Goal: Task Accomplishment & Management: Manage account settings

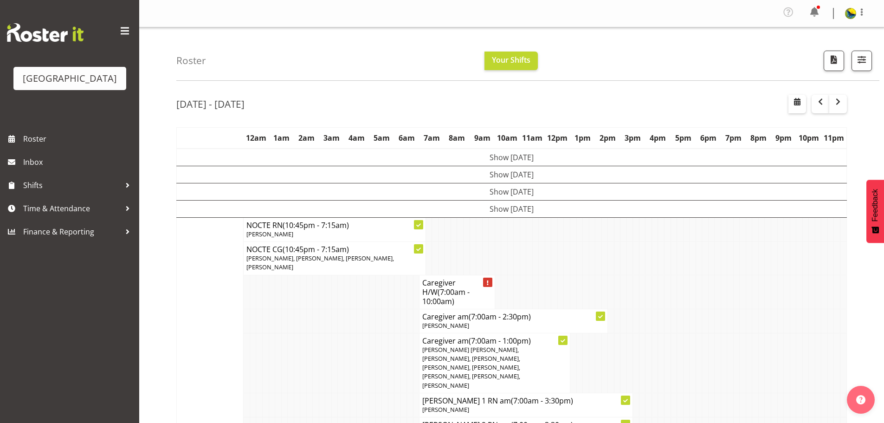
scroll to position [325, 0]
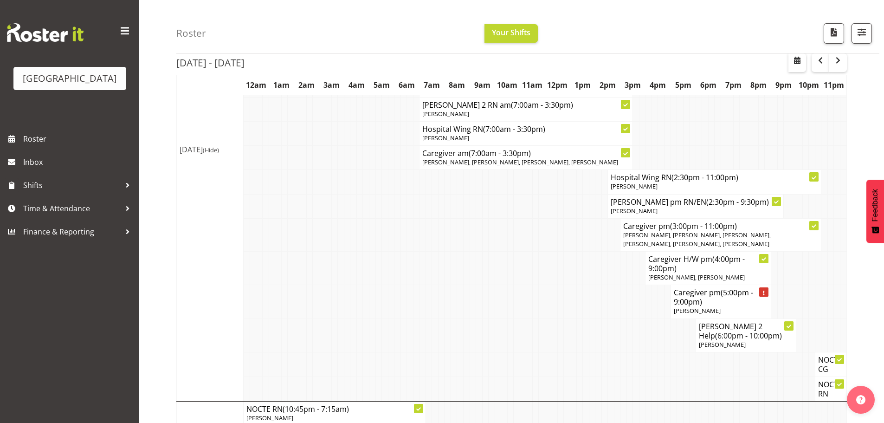
scroll to position [366, 0]
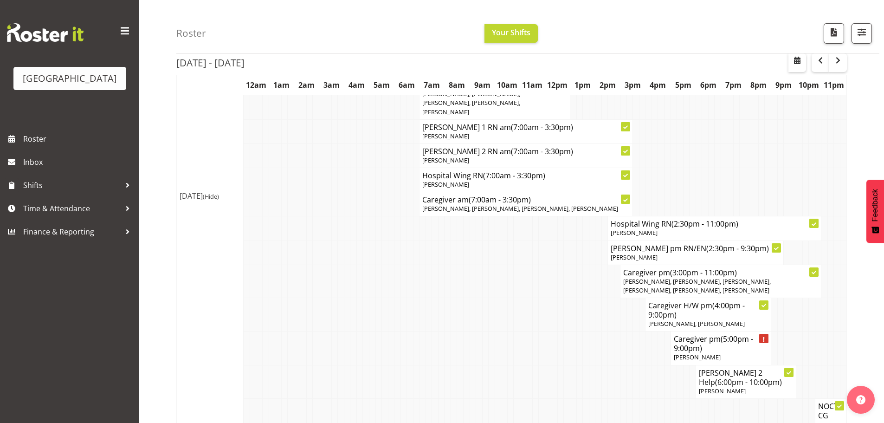
scroll to position [320, 0]
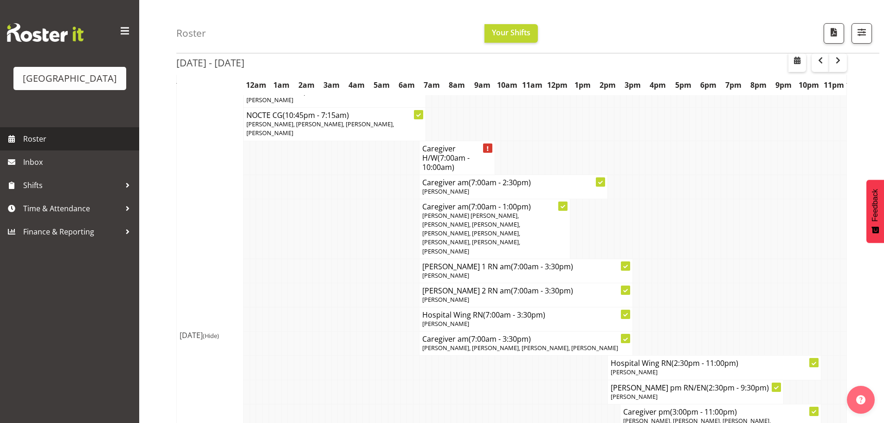
click at [66, 146] on span "Roster" at bounding box center [78, 139] width 111 height 14
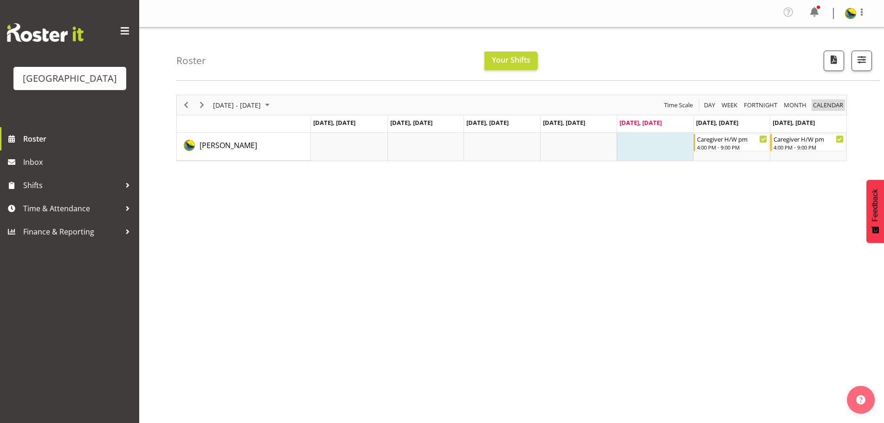
click at [832, 108] on span "calendar" at bounding box center [828, 105] width 32 height 12
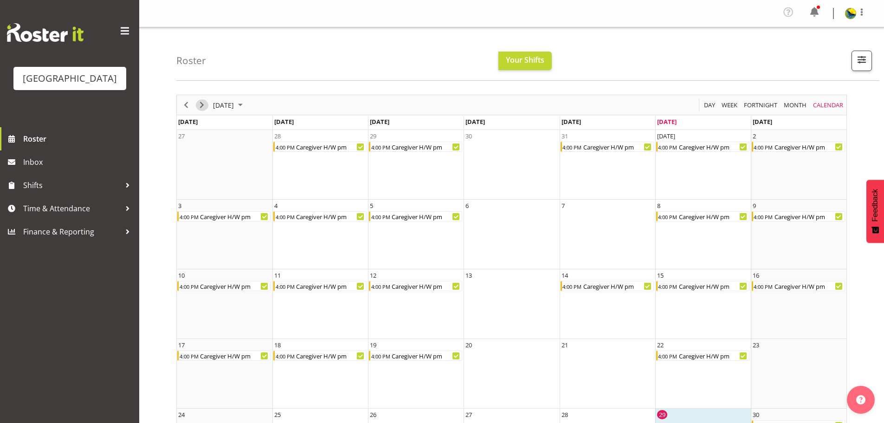
click at [199, 108] on span "Next" at bounding box center [201, 105] width 11 height 12
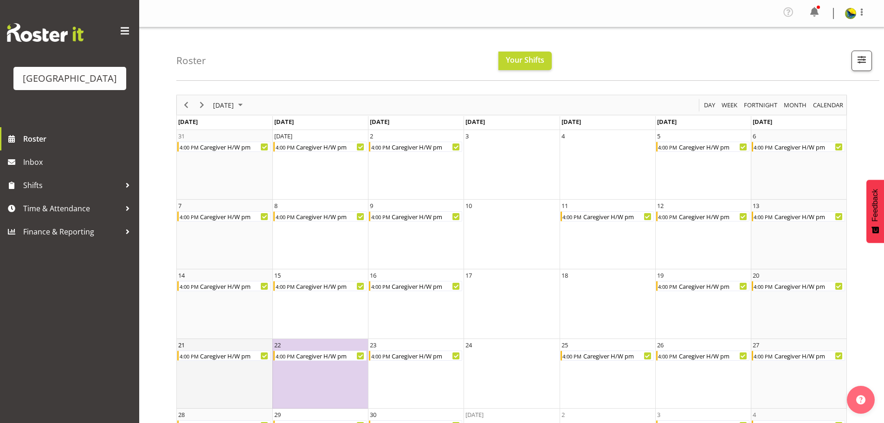
scroll to position [68, 0]
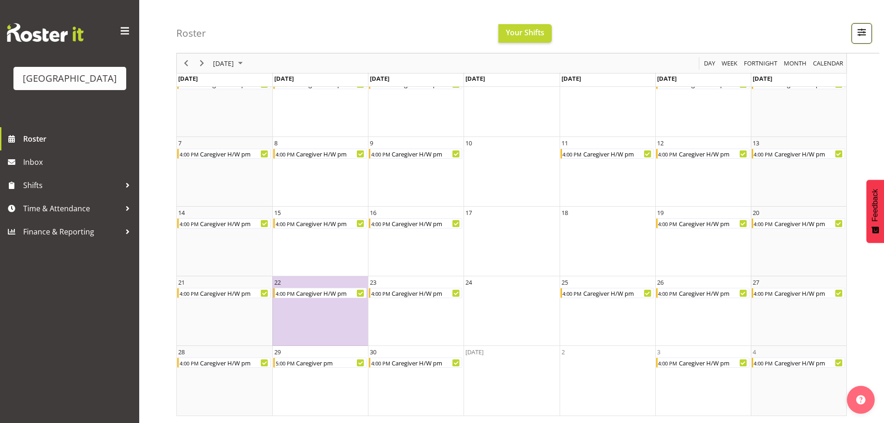
click at [856, 26] on span "button" at bounding box center [862, 32] width 12 height 12
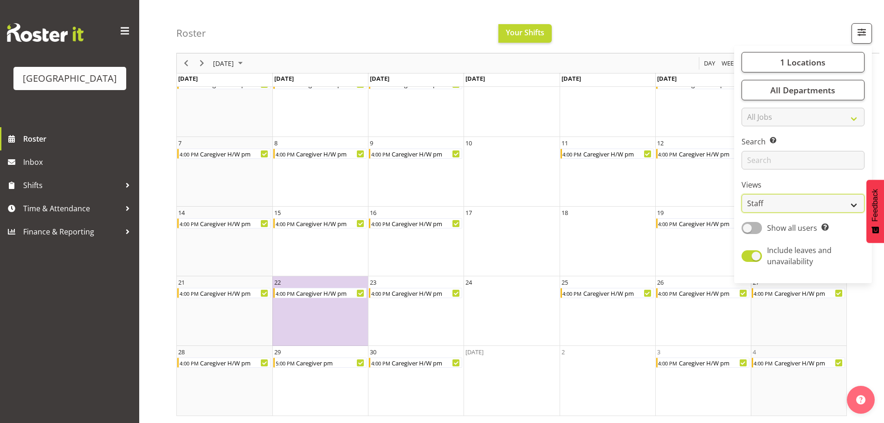
click at [830, 212] on select "Staff Role Shift - Horizontal Shift - Vertical Staff - Location" at bounding box center [802, 203] width 123 height 19
select select "shift"
click at [741, 212] on select "Staff Role Shift - Horizontal Shift - Vertical Staff - Location" at bounding box center [802, 203] width 123 height 19
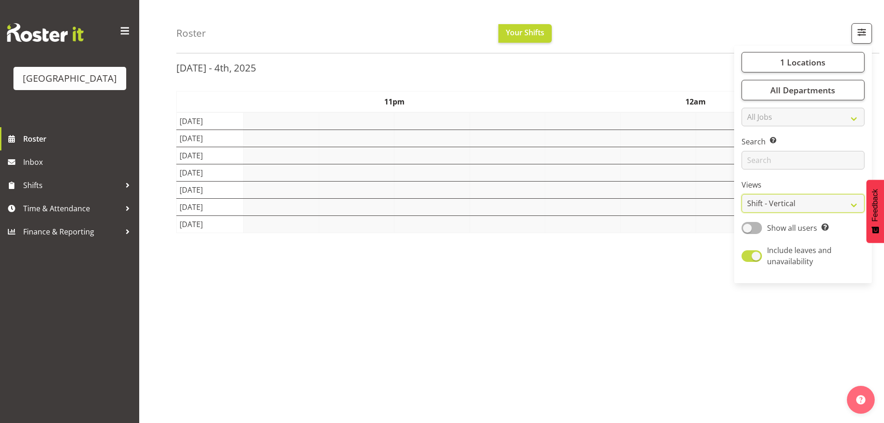
scroll to position [41, 0]
click at [628, 39] on div "Roster Your Shifts 1 Locations Clear Parkwood Kitchen Parkwood Nurses Select Al…" at bounding box center [527, 26] width 703 height 53
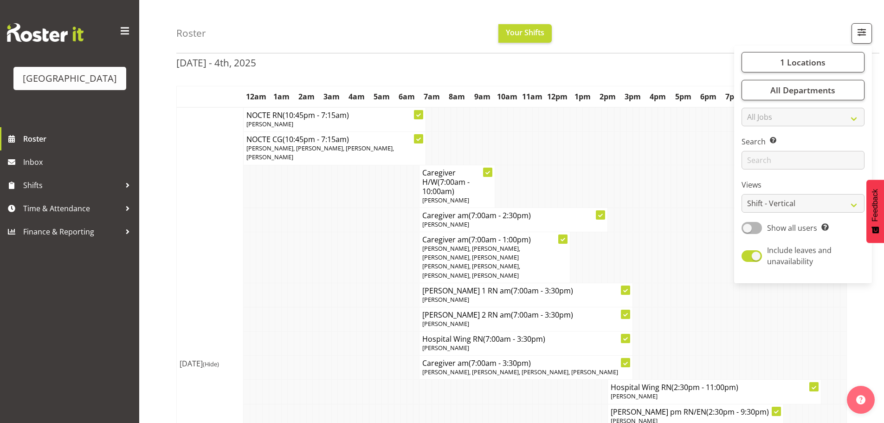
scroll to position [68, 0]
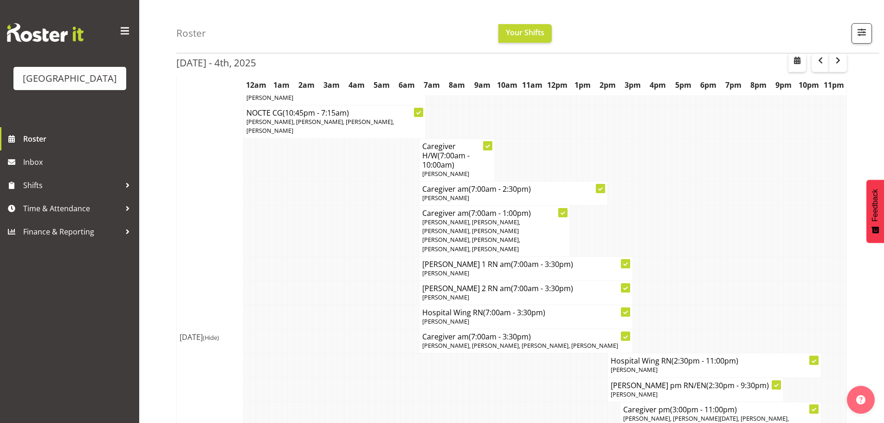
click at [628, 39] on div "Roster Your Shifts 1 Locations Clear Parkwood Kitchen Parkwood Nurses Select Al…" at bounding box center [527, 26] width 703 height 53
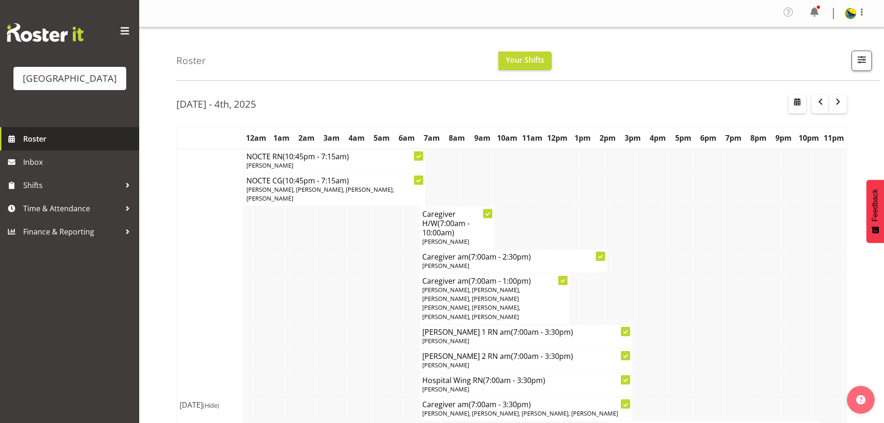
click at [78, 146] on span "Roster" at bounding box center [78, 139] width 111 height 14
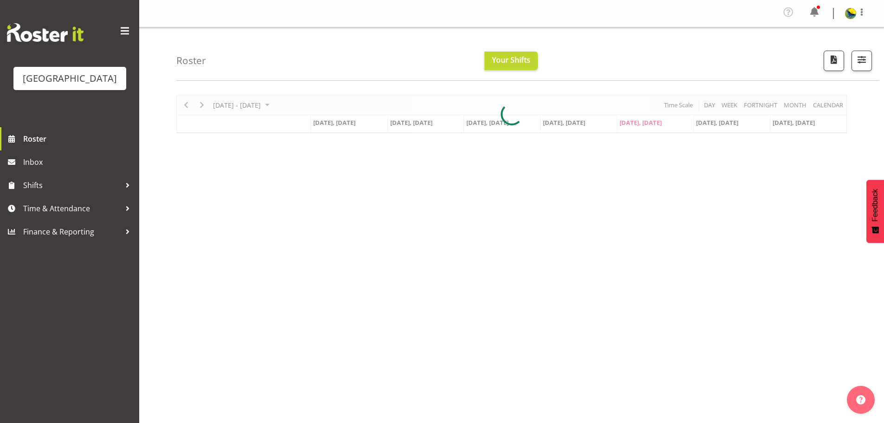
click at [837, 113] on div at bounding box center [511, 114] width 670 height 39
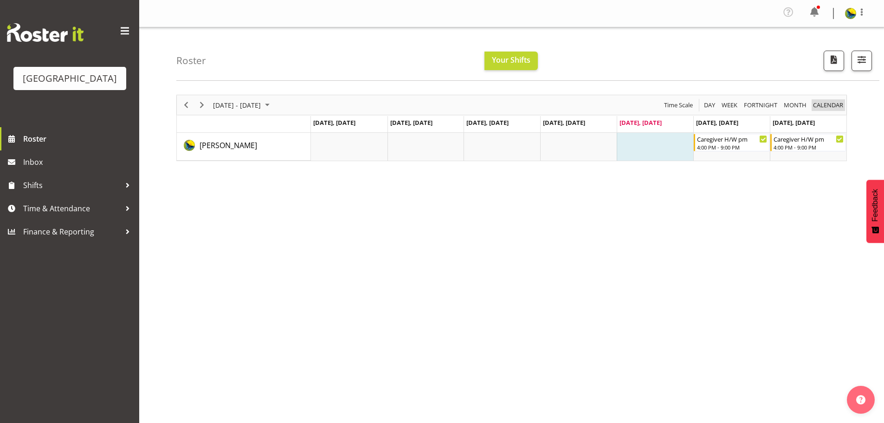
click at [825, 111] on span "calendar" at bounding box center [828, 105] width 32 height 12
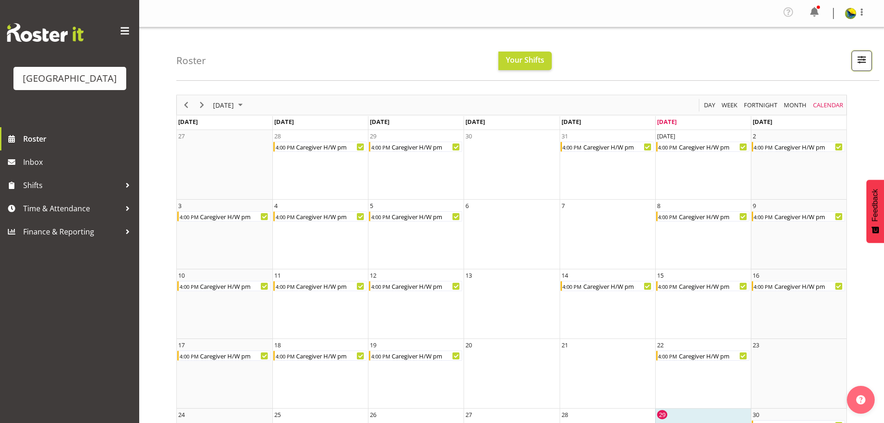
click at [856, 65] on span "button" at bounding box center [862, 59] width 12 height 12
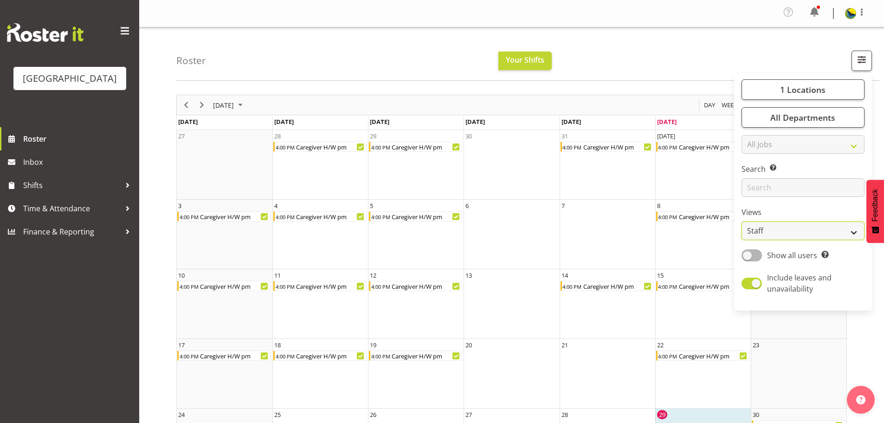
click at [840, 240] on select "Staff Role Shift - Horizontal Shift - Vertical Staff - Location" at bounding box center [802, 230] width 123 height 19
select select "shiftH"
click at [741, 240] on select "Staff Role Shift - Horizontal Shift - Vertical Staff - Location" at bounding box center [802, 230] width 123 height 19
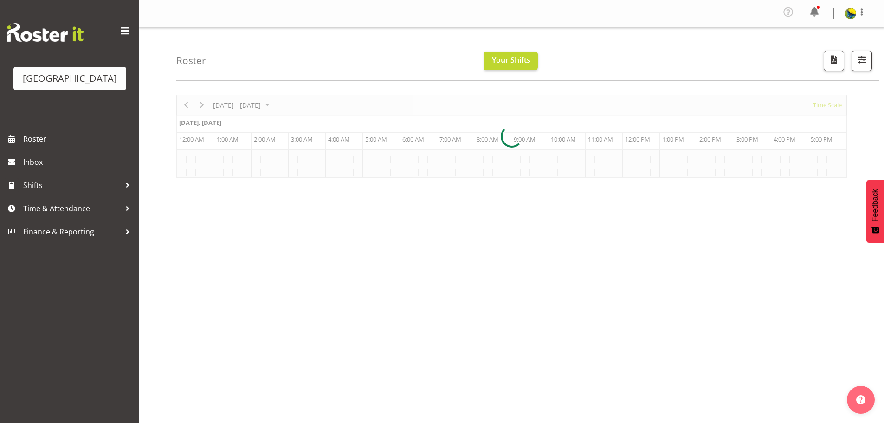
scroll to position [0, 3563]
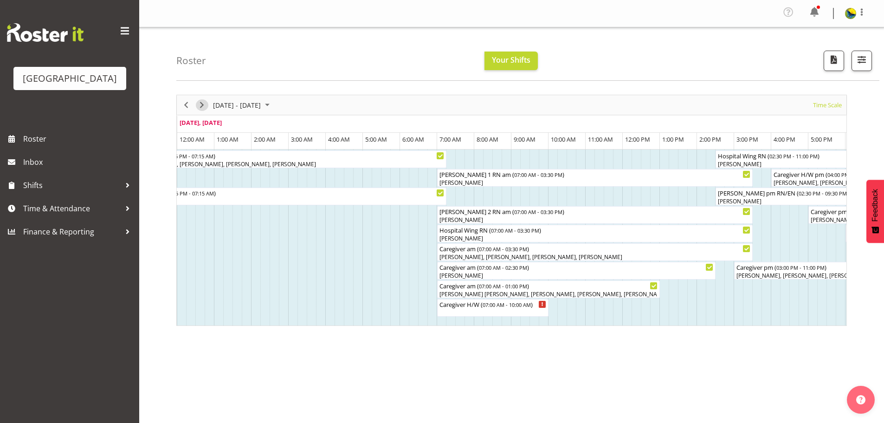
click at [200, 111] on span "Next" at bounding box center [201, 105] width 11 height 12
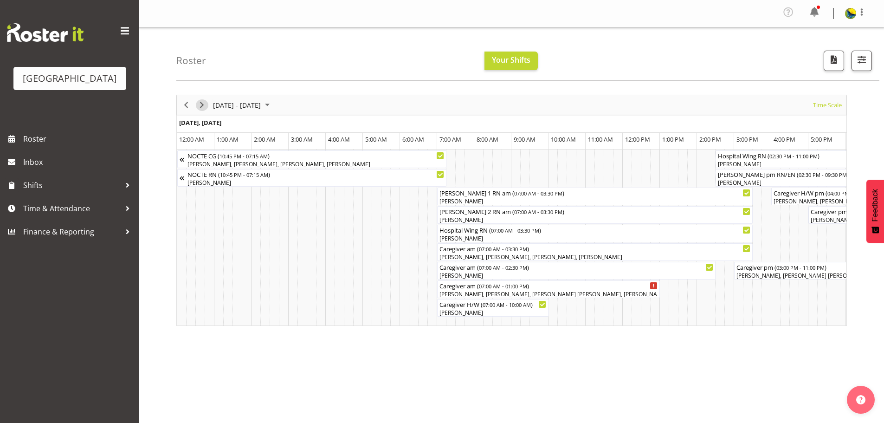
click at [200, 111] on span "Next" at bounding box center [201, 105] width 11 height 12
click at [202, 111] on span "Next" at bounding box center [201, 105] width 11 height 12
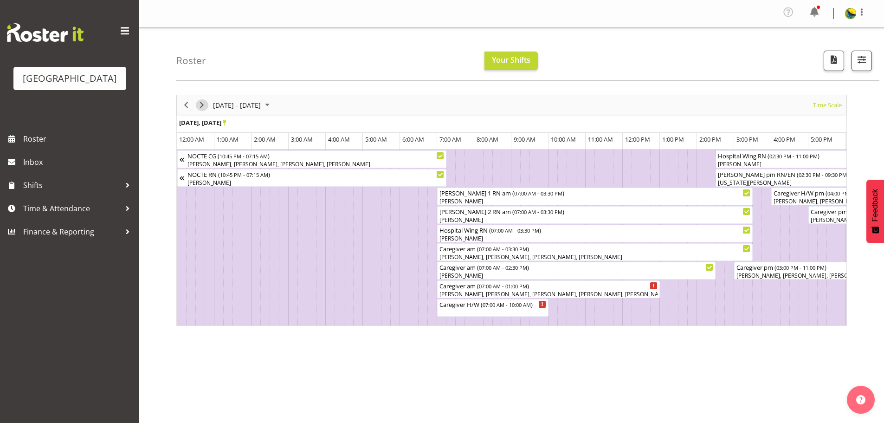
click at [202, 111] on span "Next" at bounding box center [201, 105] width 11 height 12
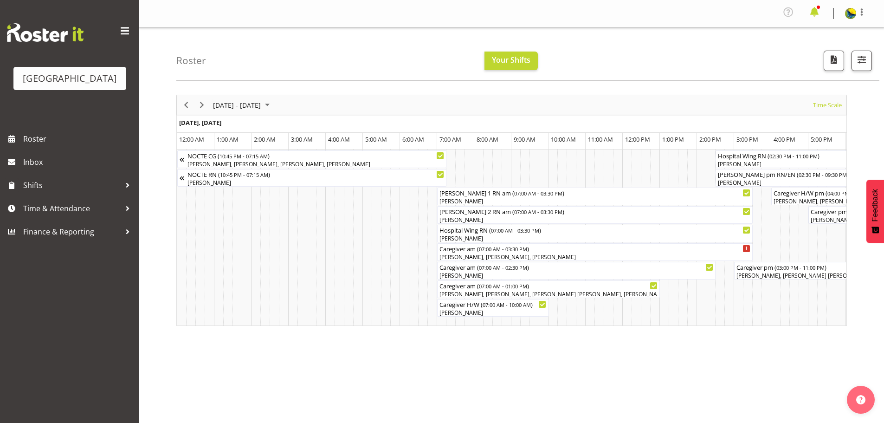
click at [809, 13] on span at bounding box center [814, 12] width 15 height 15
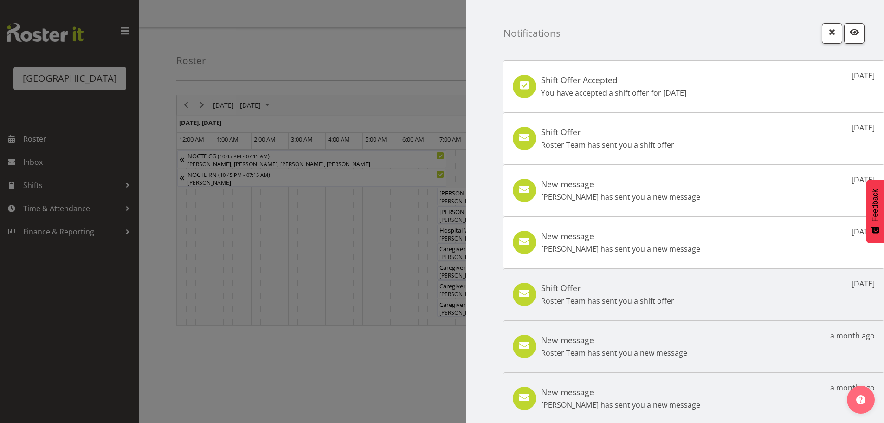
click at [686, 91] on p "You have accepted a shift offer for [DATE]" at bounding box center [613, 92] width 145 height 11
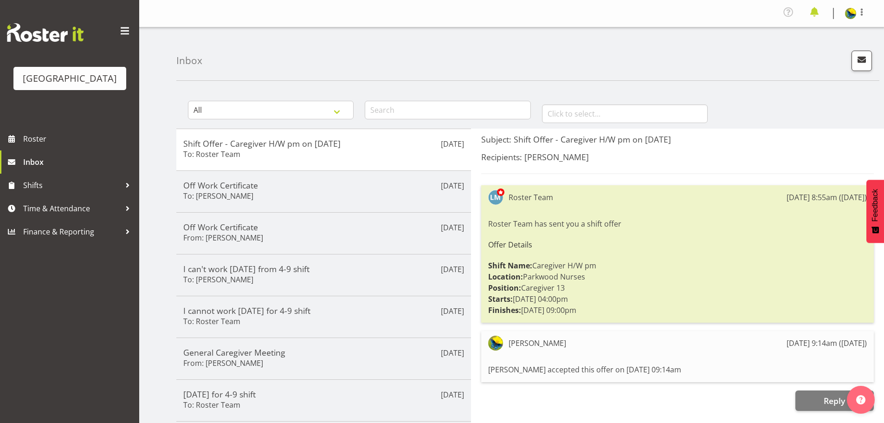
click at [812, 17] on span at bounding box center [814, 12] width 15 height 15
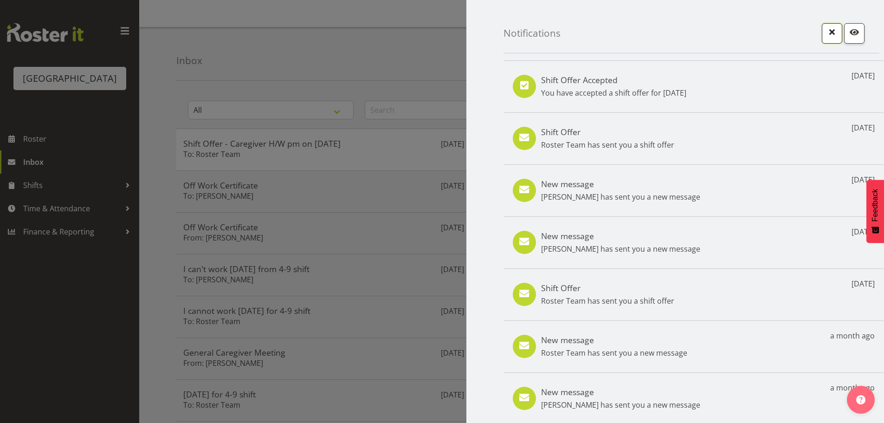
click at [826, 32] on span "button" at bounding box center [832, 32] width 12 height 12
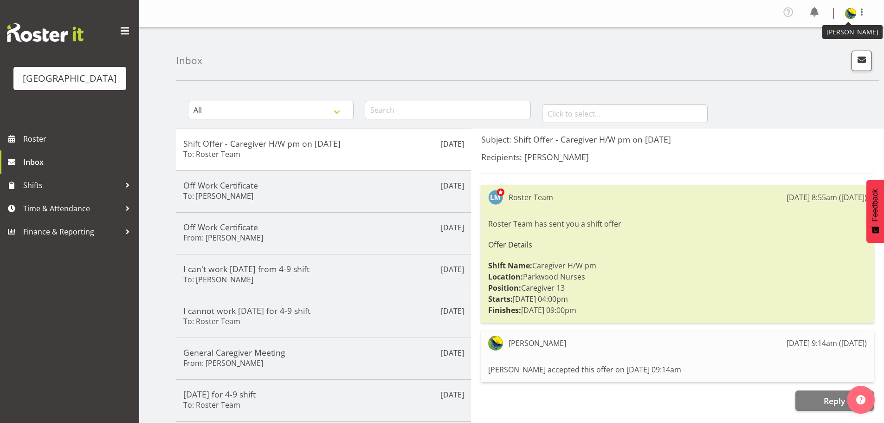
click at [851, 14] on img at bounding box center [850, 13] width 11 height 11
click at [833, 58] on link "Log Out" at bounding box center [822, 51] width 89 height 17
